Goal: Find specific page/section

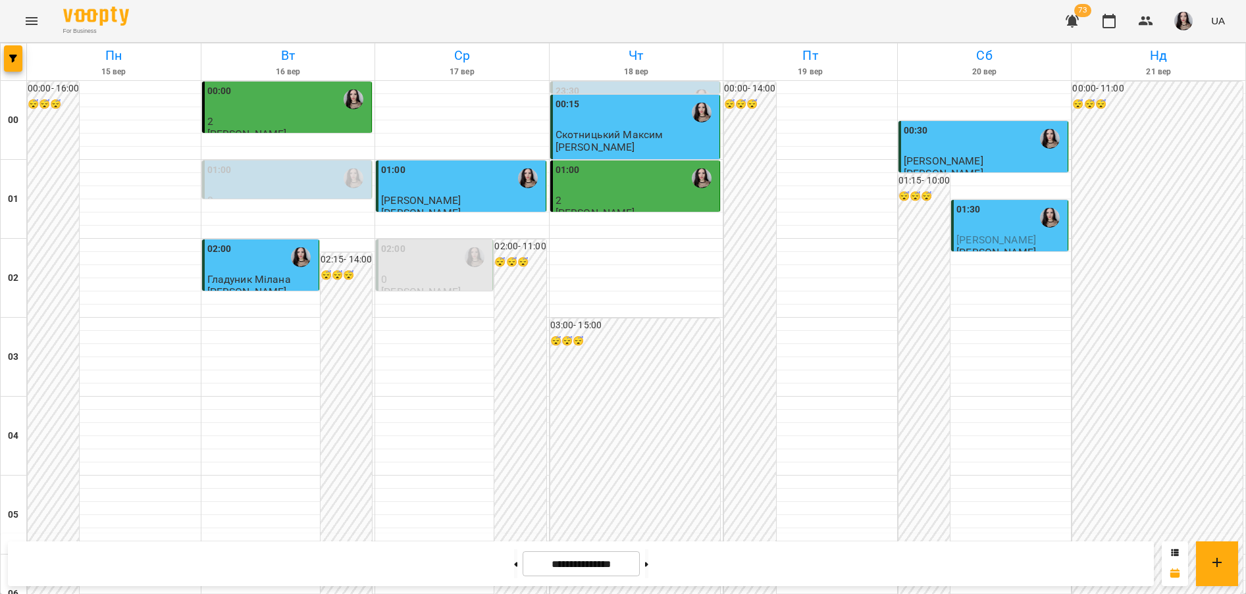
scroll to position [1441, 0]
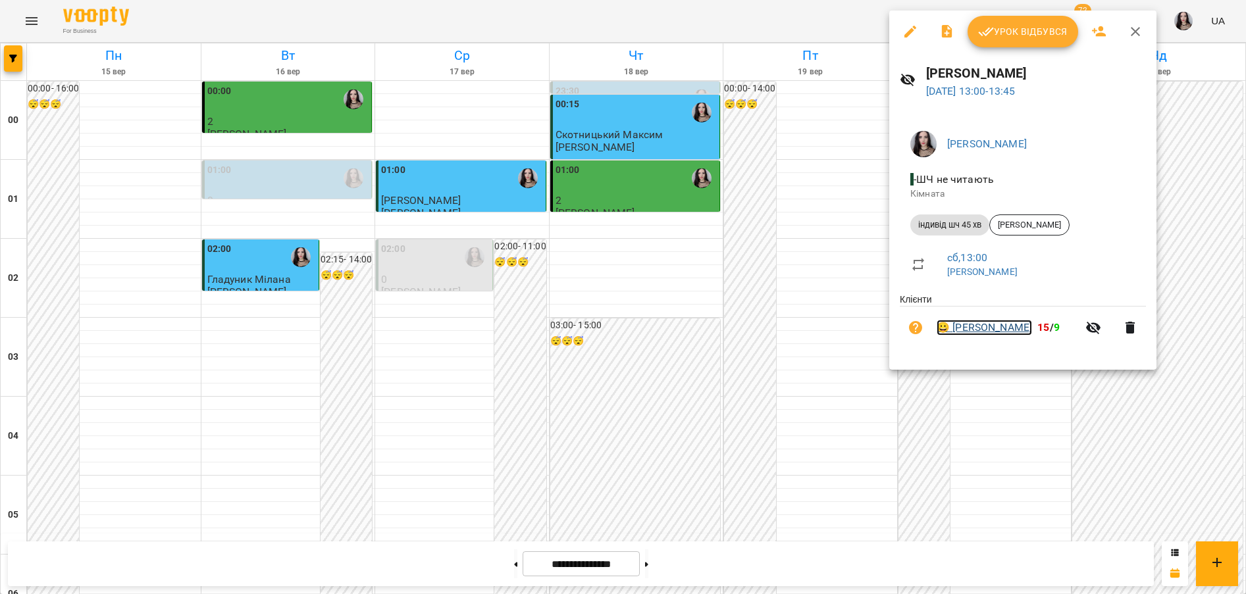
click at [992, 332] on link "😀 [PERSON_NAME]" at bounding box center [983, 328] width 95 height 16
